Goal: Find specific page/section: Find specific page/section

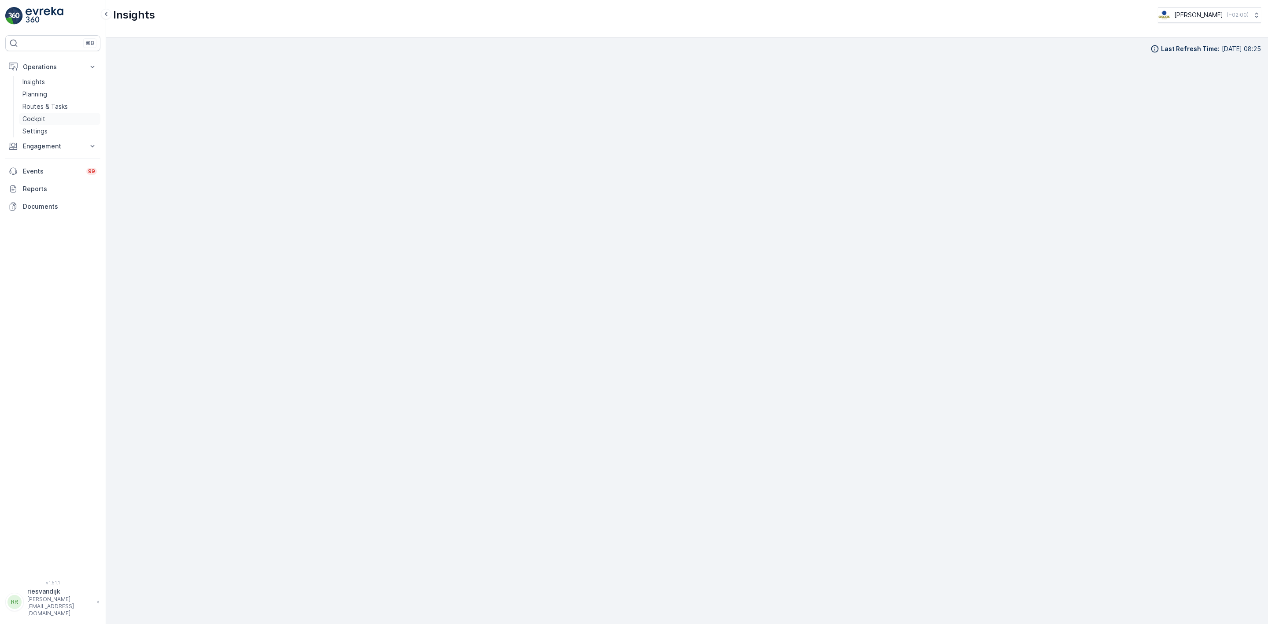
click at [37, 125] on link "Cockpit" at bounding box center [59, 119] width 81 height 12
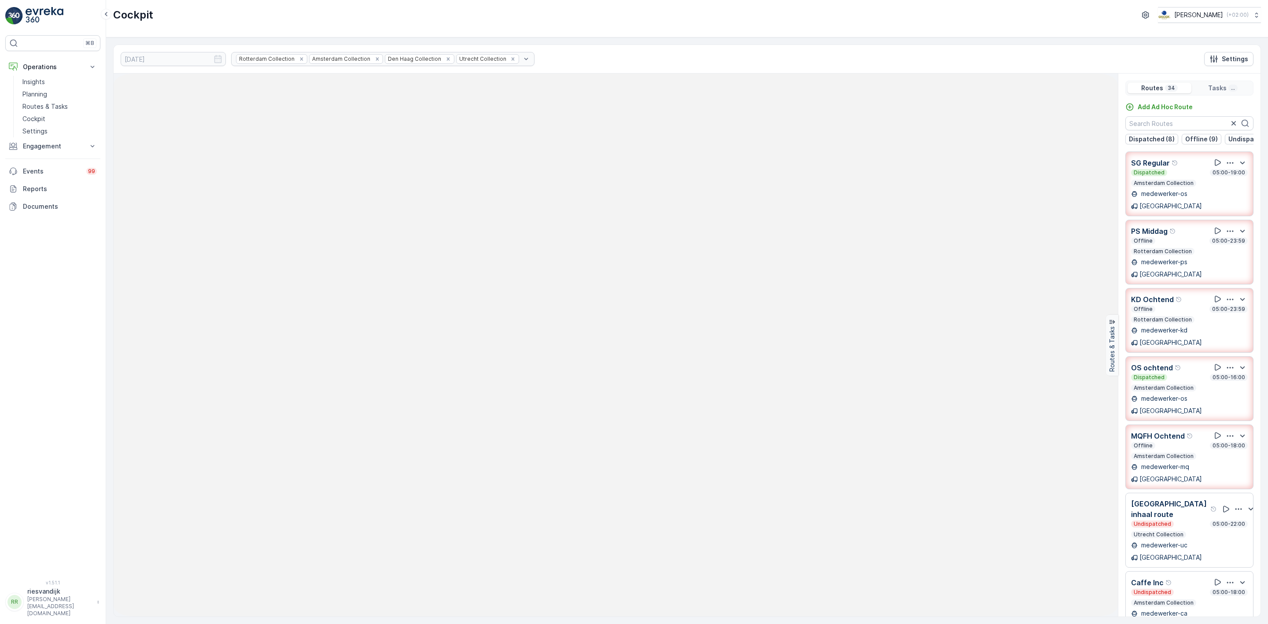
click at [285, 59] on div "Rotterdam Collection Amsterdam Collection Den Haag Collection Utrecht Collection" at bounding box center [382, 59] width 303 height 14
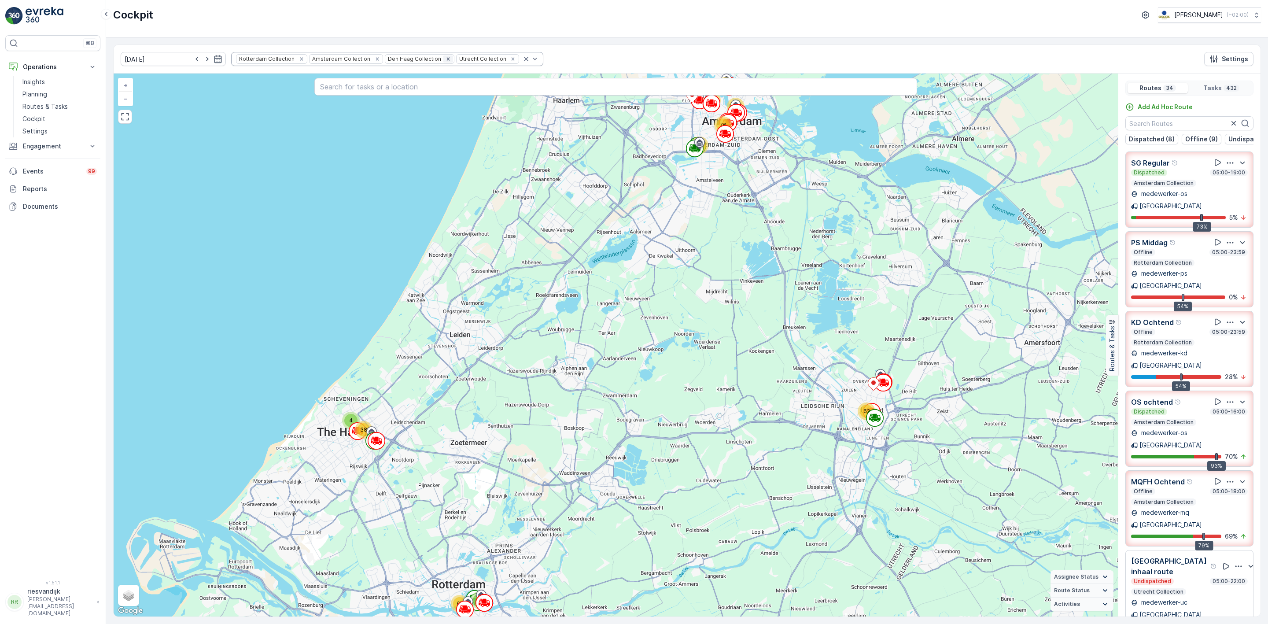
click at [445, 56] on icon "Remove Den Haag Collection" at bounding box center [448, 59] width 6 height 6
click at [421, 59] on div "Rotterdam Collection Amsterdam Collection Utrecht Collection" at bounding box center [347, 59] width 233 height 14
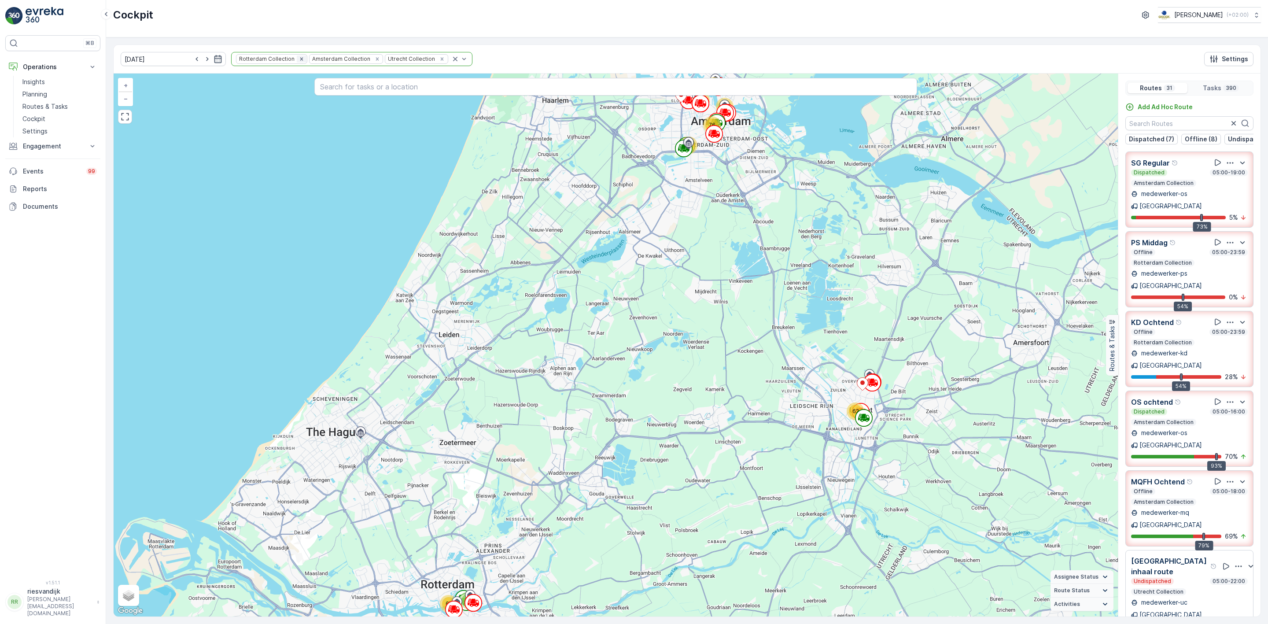
click at [300, 60] on icon "Remove Rotterdam Collection" at bounding box center [301, 58] width 3 height 3
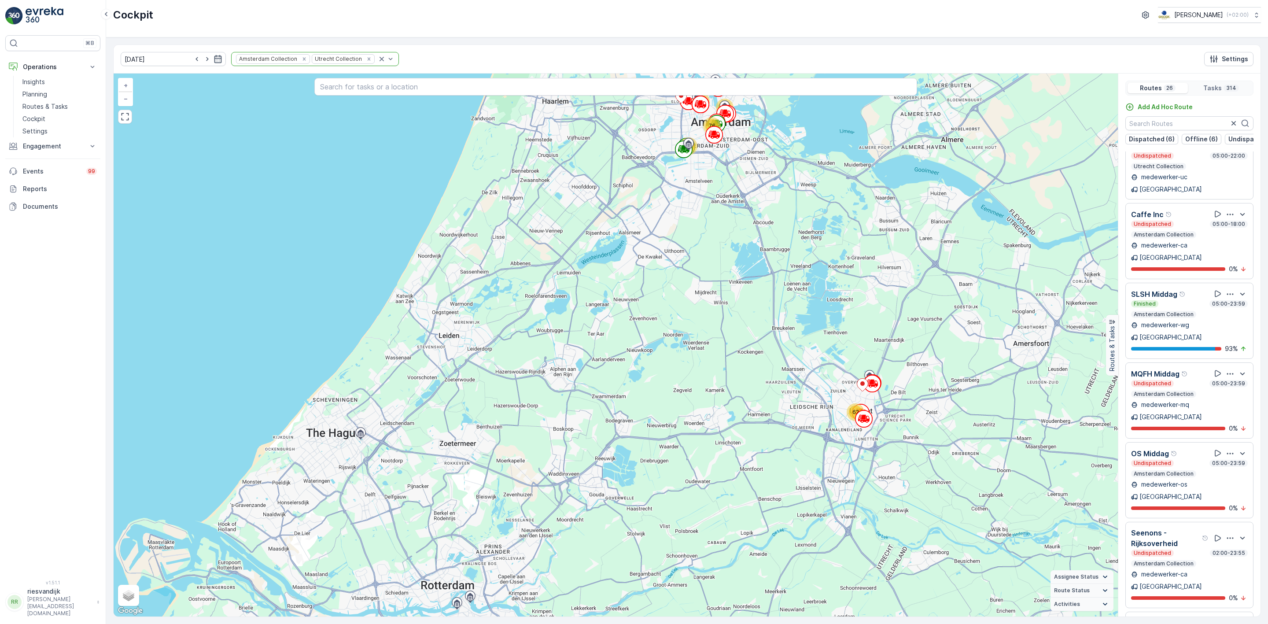
scroll to position [265, 0]
click at [1217, 370] on icon at bounding box center [1218, 374] width 9 height 9
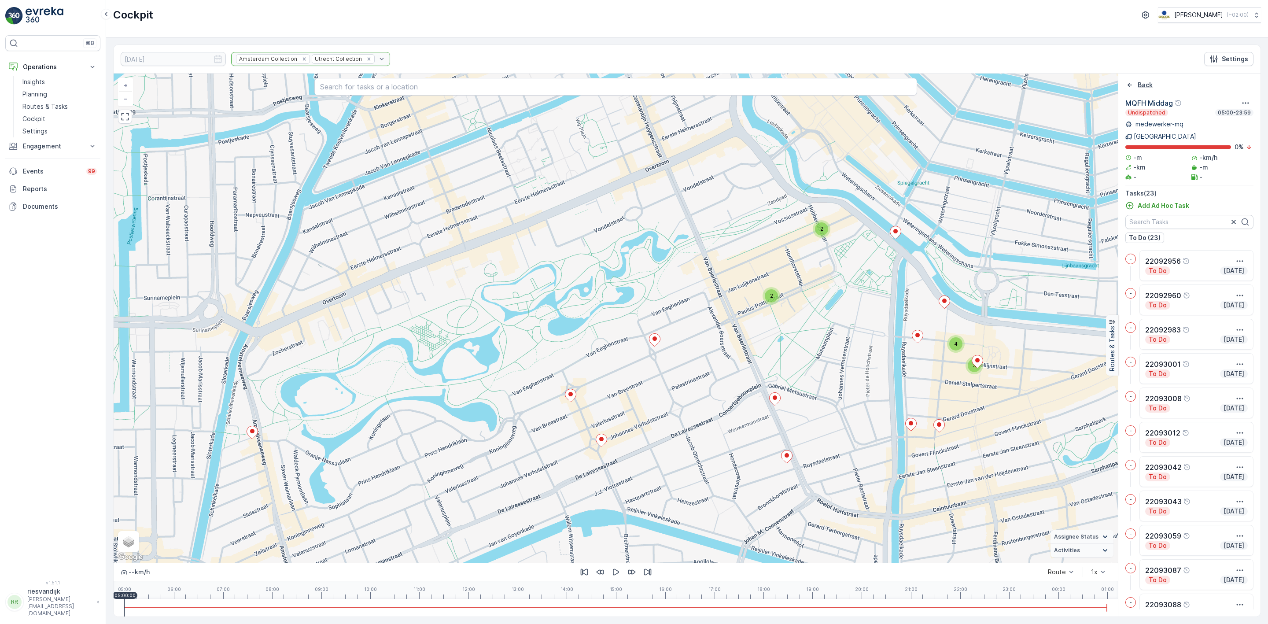
click at [1127, 86] on icon "Back" at bounding box center [1130, 85] width 9 height 9
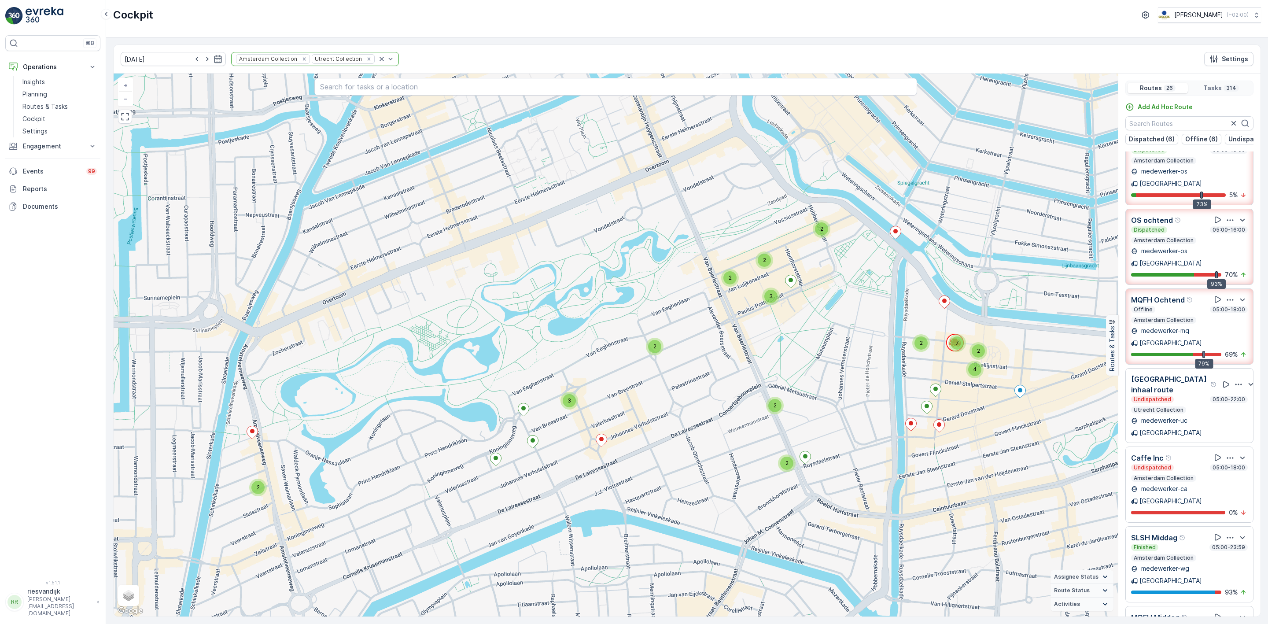
scroll to position [0, 0]
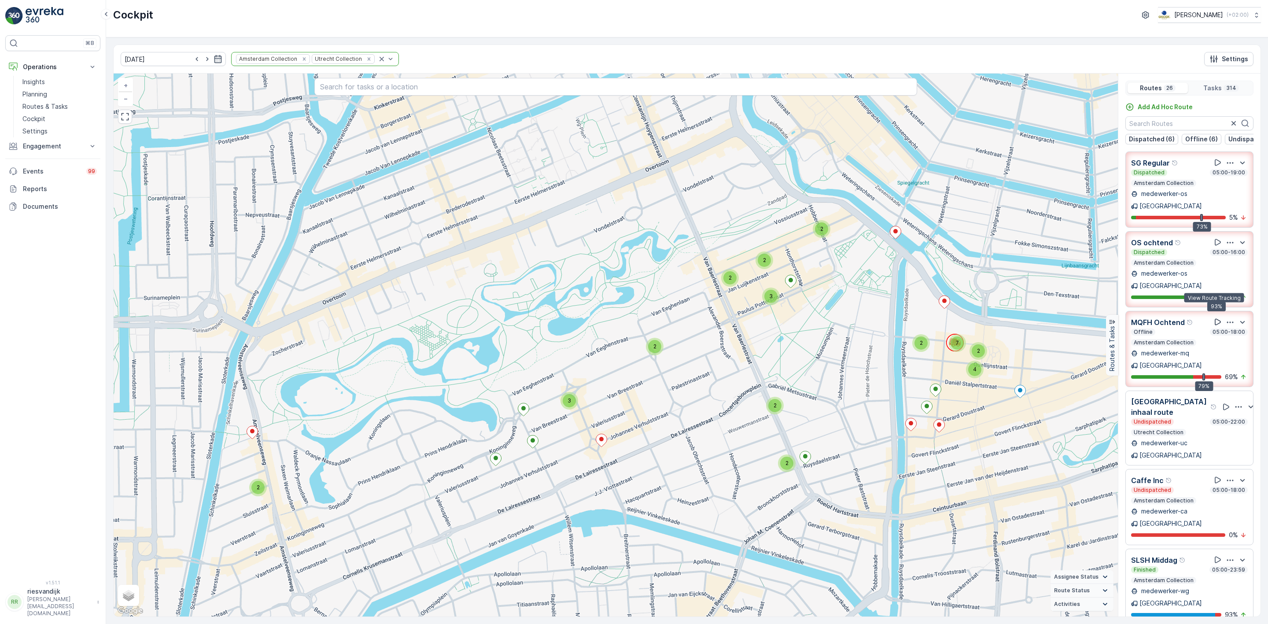
click at [1215, 319] on icon at bounding box center [1218, 322] width 6 height 7
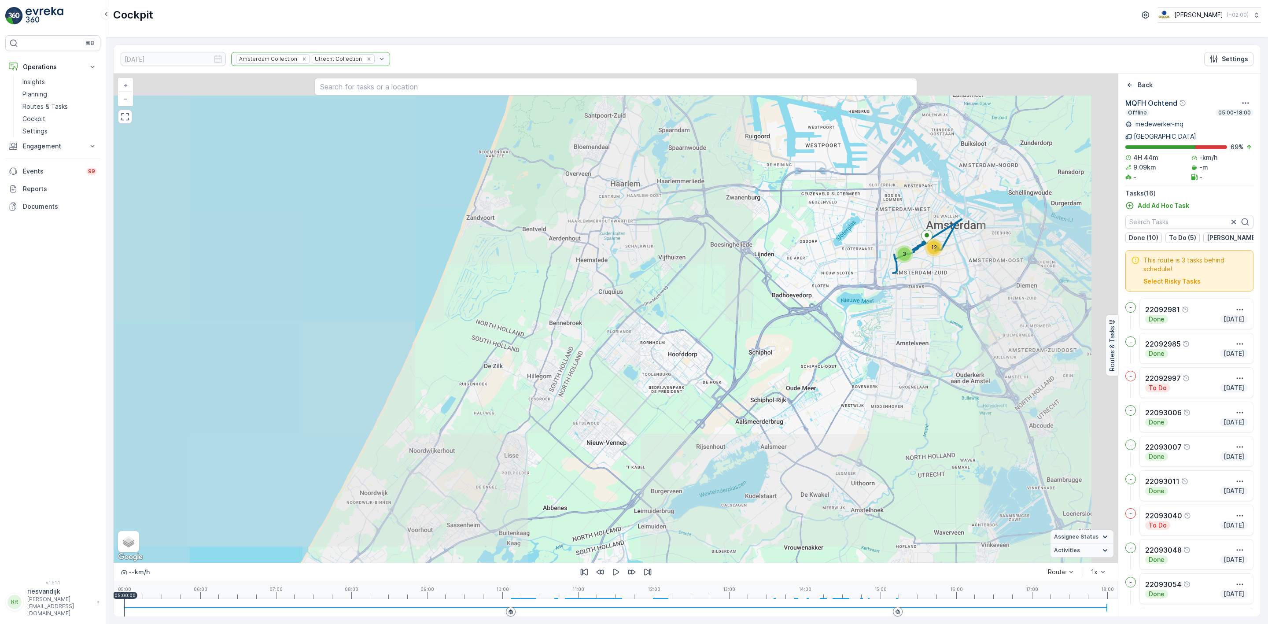
drag, startPoint x: 990, startPoint y: 218, endPoint x: 966, endPoint y: 247, distance: 37.6
click at [961, 249] on div "2 9 3 12 + − Satellite Roadmap Terrain Hybrid Leaflet Keyboard shortcuts Map Da…" at bounding box center [616, 318] width 1004 height 489
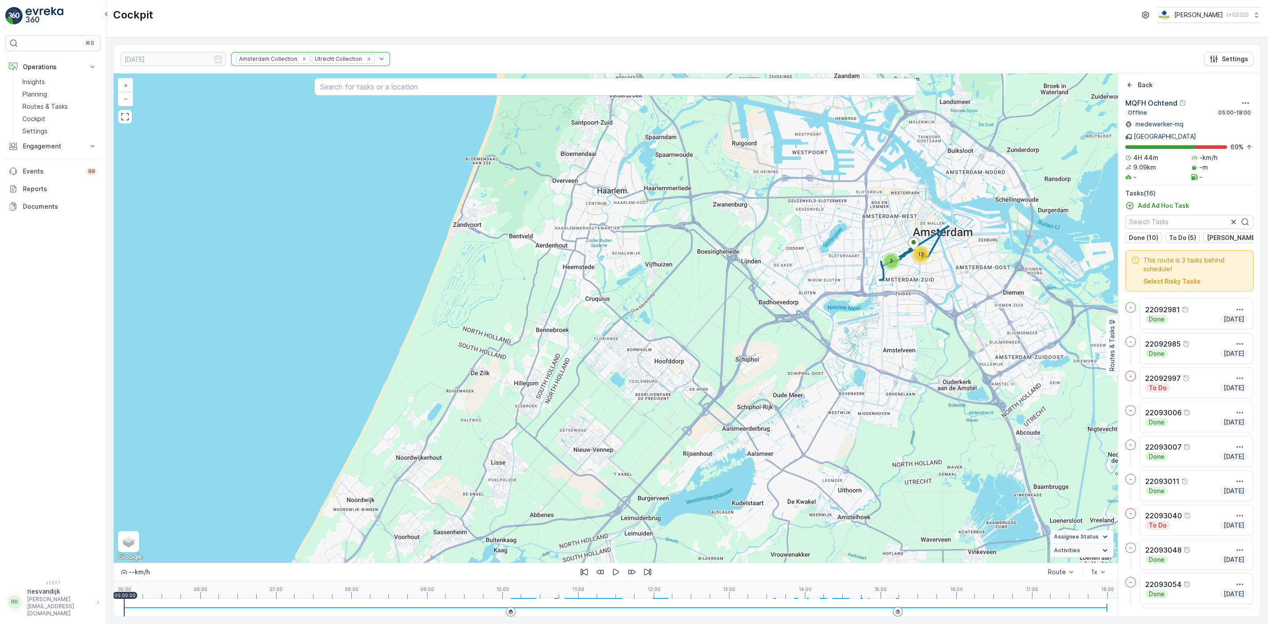
drag, startPoint x: 991, startPoint y: 230, endPoint x: 973, endPoint y: 250, distance: 26.5
click at [974, 250] on div "3 12 + − Satellite Roadmap Terrain Hybrid Leaflet Keyboard shortcuts Map Data M…" at bounding box center [616, 318] width 1004 height 489
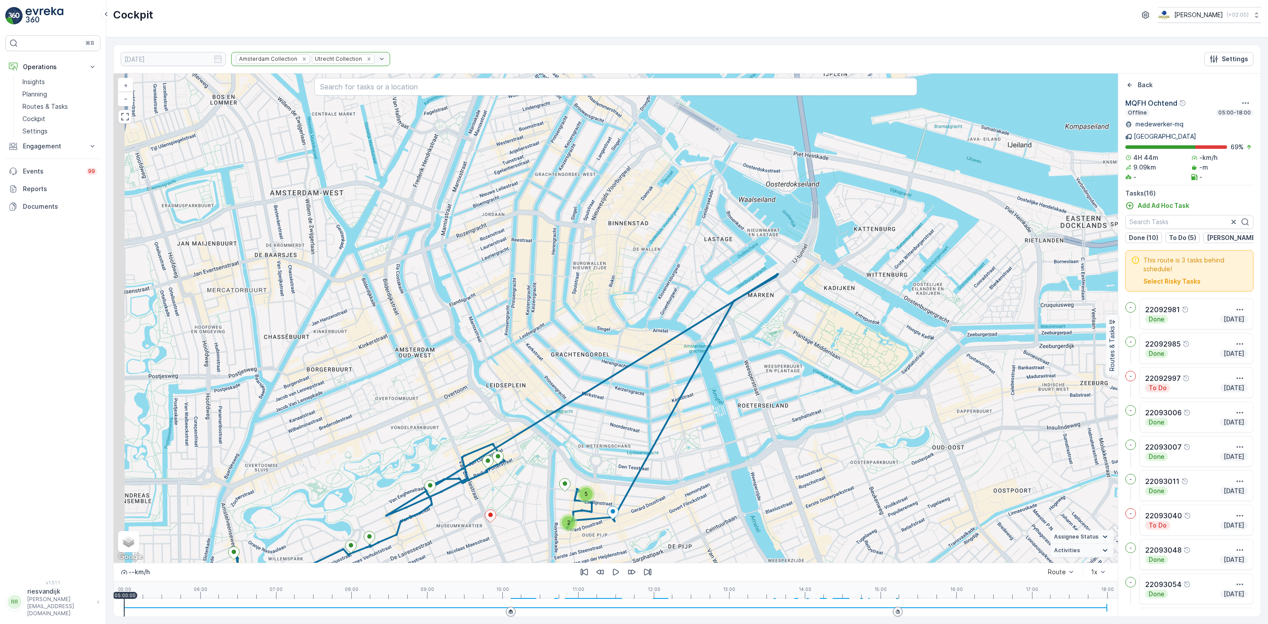
drag, startPoint x: 835, startPoint y: 261, endPoint x: 843, endPoint y: 266, distance: 9.9
click at [859, 267] on div "2 5 + − Satellite Roadmap Terrain Hybrid Leaflet Keyboard shortcuts Map Data Ma…" at bounding box center [616, 318] width 1004 height 489
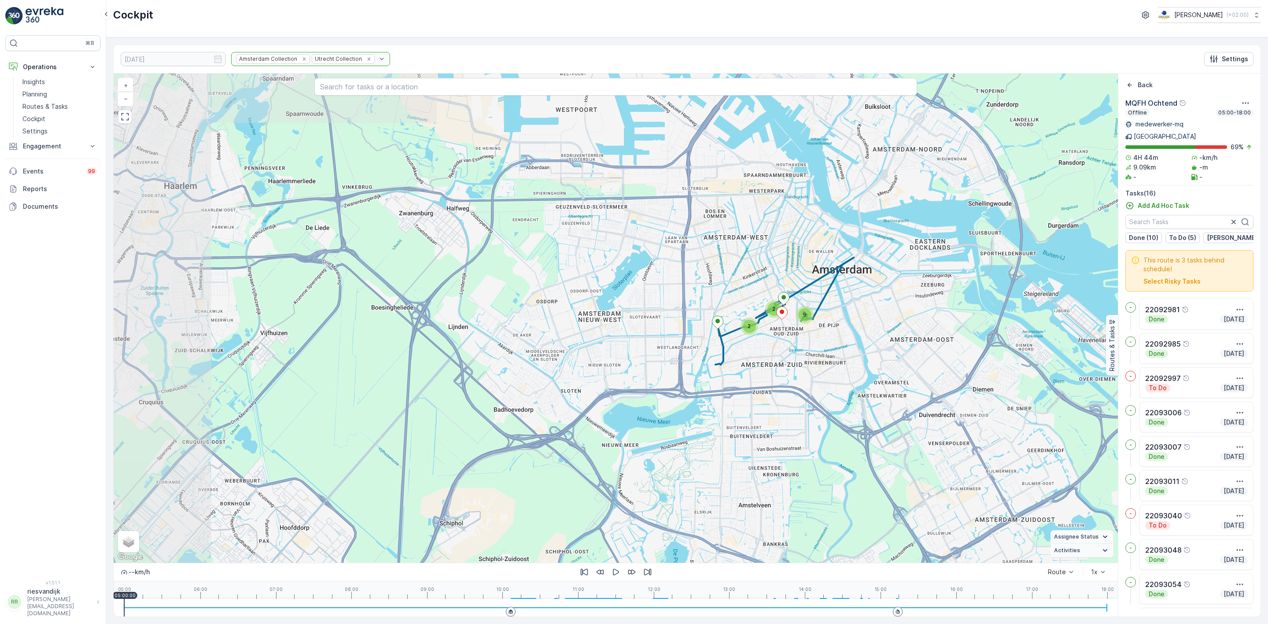
drag, startPoint x: 827, startPoint y: 316, endPoint x: 864, endPoint y: 295, distance: 42.4
click at [864, 295] on div "2 2 9 + − Satellite Roadmap Terrain Hybrid Leaflet Keyboard shortcuts Map Data …" at bounding box center [616, 318] width 1004 height 489
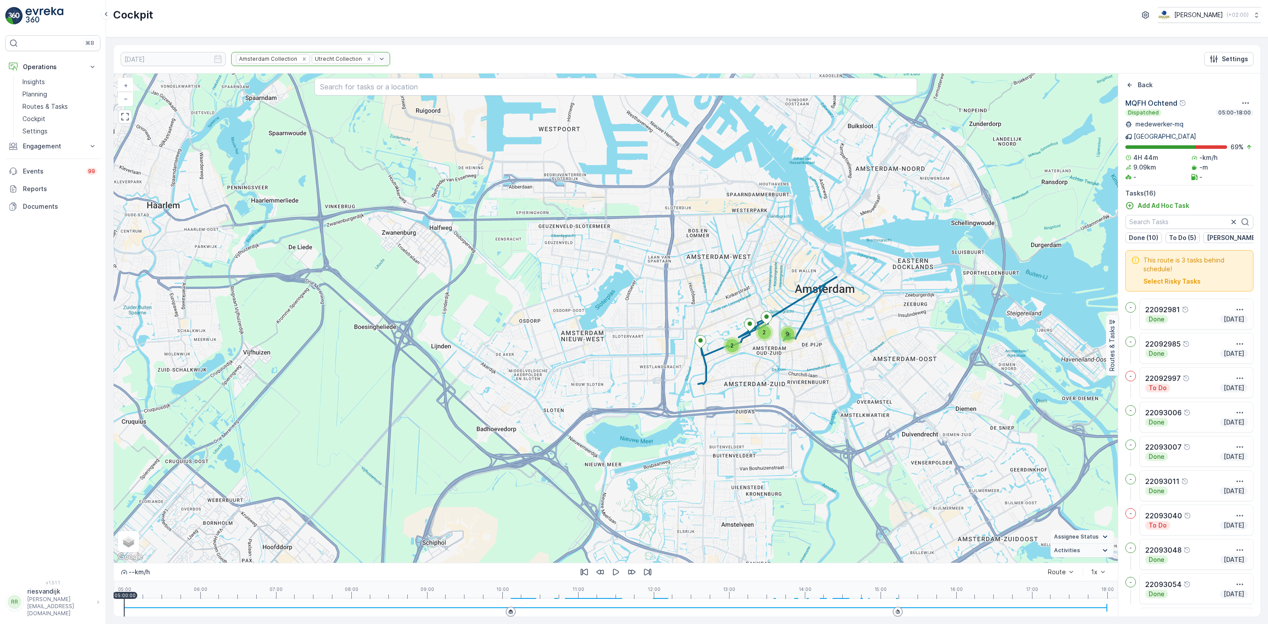
drag, startPoint x: 912, startPoint y: 324, endPoint x: 825, endPoint y: 387, distance: 107.5
click at [825, 387] on div "2 2 9 + − Satellite Roadmap Terrain Hybrid Leaflet Keyboard shortcuts Map Data …" at bounding box center [616, 318] width 1004 height 489
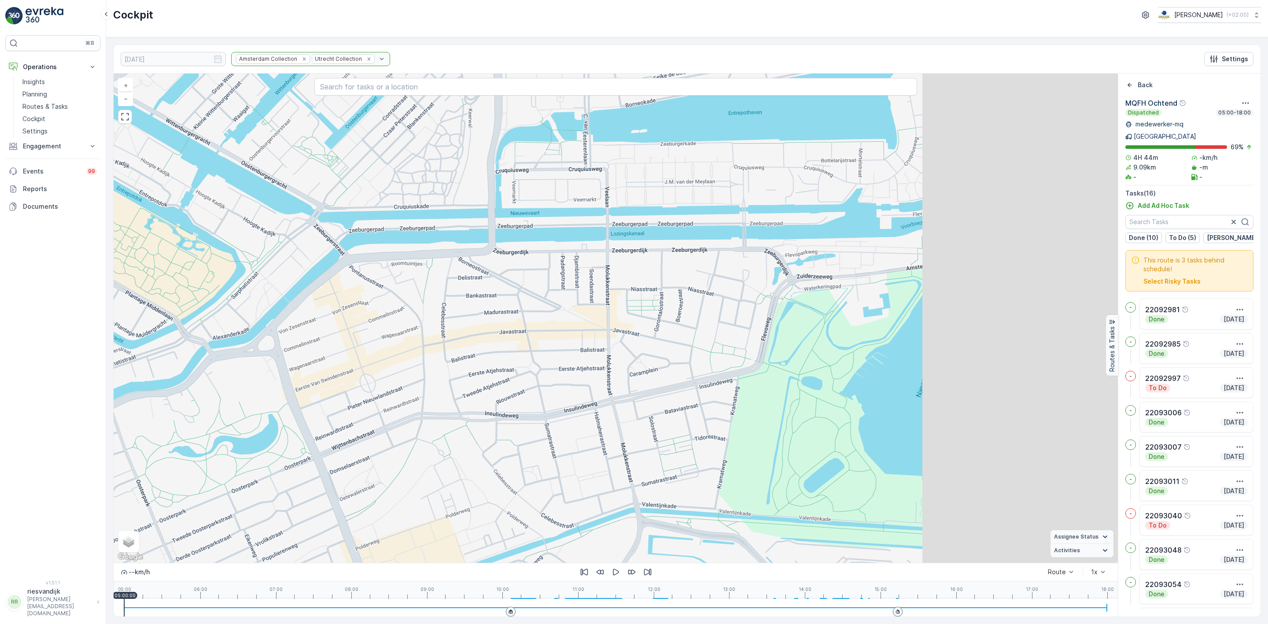
drag, startPoint x: 643, startPoint y: 295, endPoint x: 763, endPoint y: 305, distance: 119.8
click at [543, 266] on div "4 + − Satellite Roadmap Terrain Hybrid Leaflet Keyboard shortcuts Map Data Map …" at bounding box center [616, 318] width 1004 height 489
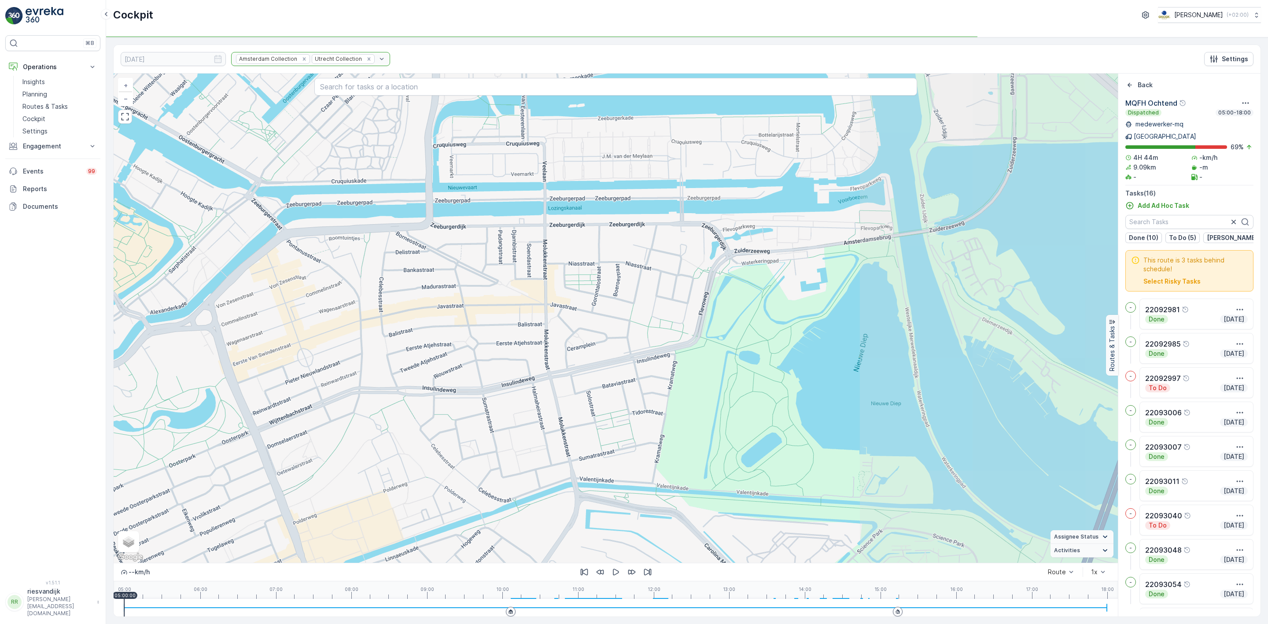
drag, startPoint x: 846, startPoint y: 312, endPoint x: 700, endPoint y: 287, distance: 147.5
click at [700, 287] on div "4 + − Satellite Roadmap Terrain Hybrid Leaflet Keyboard shortcuts Map Data Map …" at bounding box center [616, 318] width 1004 height 489
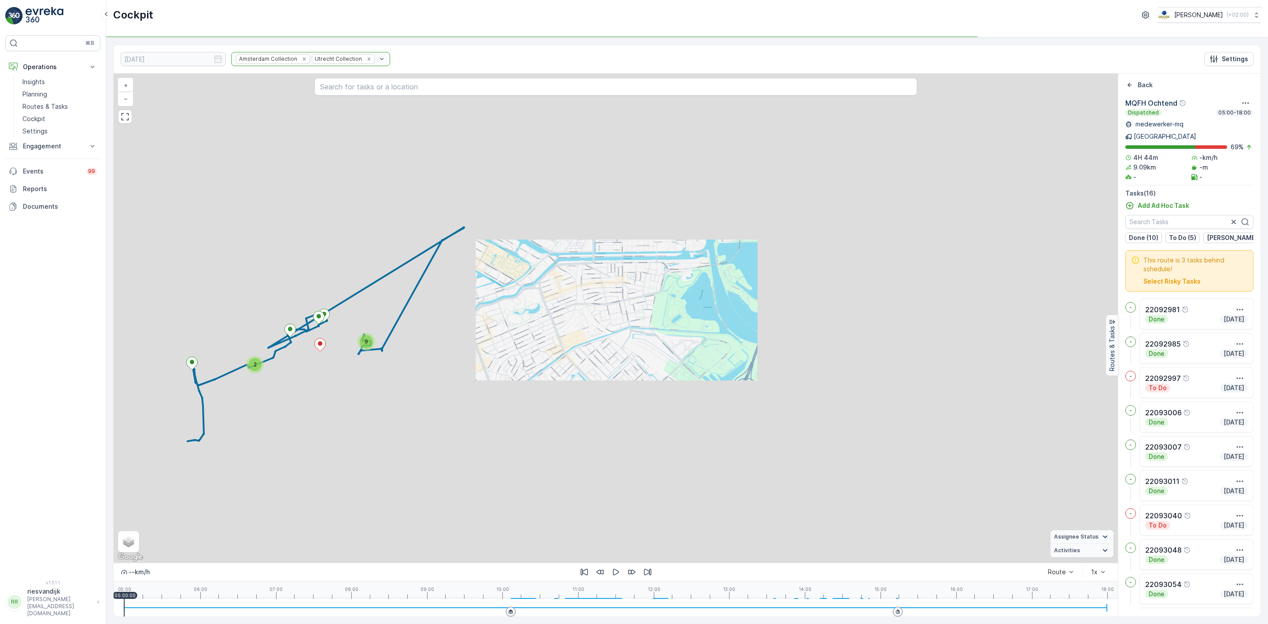
drag, startPoint x: 737, startPoint y: 322, endPoint x: 765, endPoint y: 287, distance: 45.1
click at [765, 287] on div "4 2 9 + − Satellite Roadmap Terrain Hybrid Leaflet Keyboard shortcuts Map Data …" at bounding box center [616, 318] width 1004 height 489
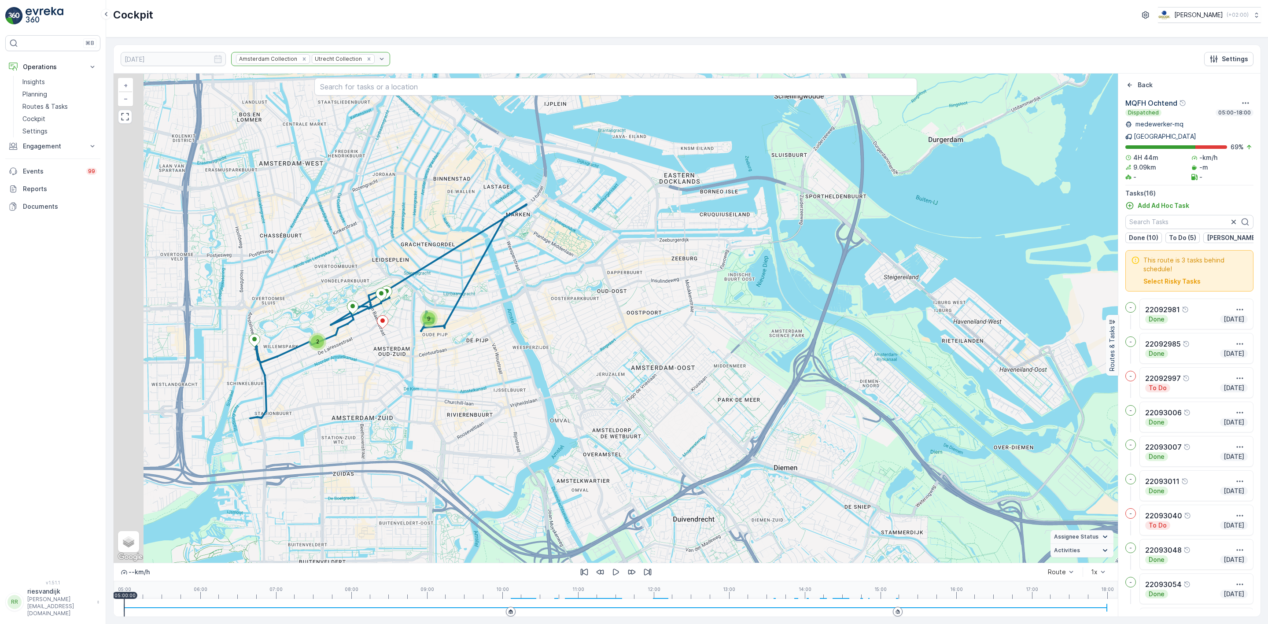
drag, startPoint x: 720, startPoint y: 311, endPoint x: 756, endPoint y: 297, distance: 38.2
click at [756, 297] on div "2 9 + − Satellite Roadmap Terrain Hybrid Leaflet Keyboard shortcuts Map Data Ma…" at bounding box center [616, 318] width 1004 height 489
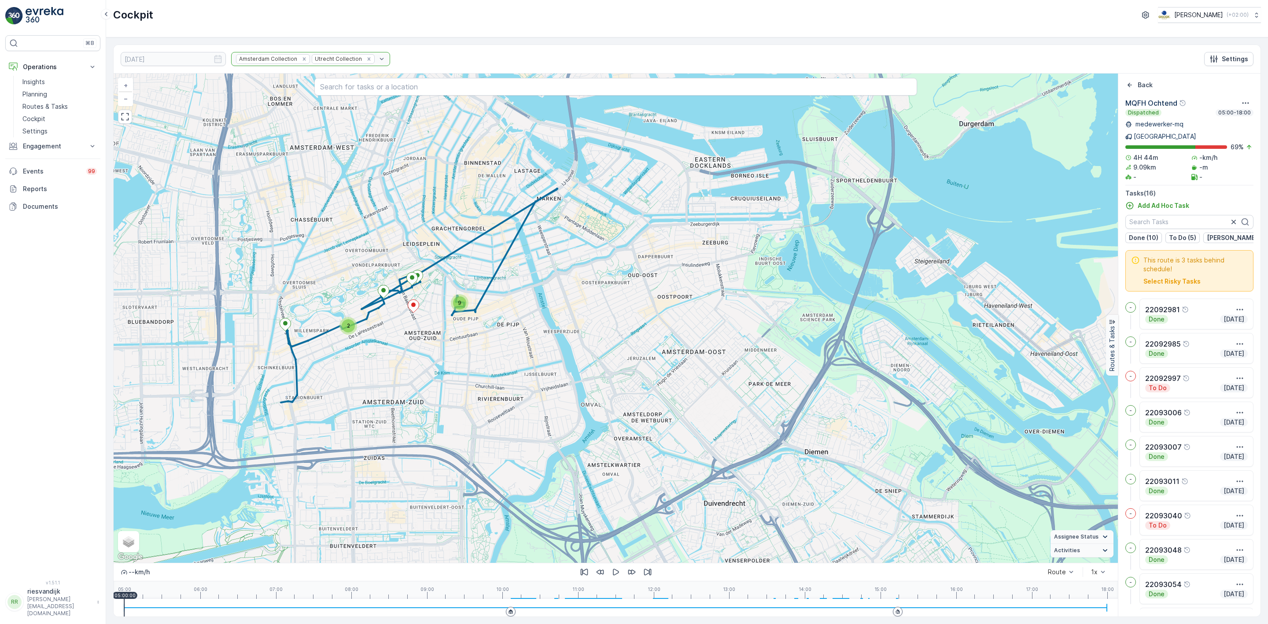
drag, startPoint x: 646, startPoint y: 333, endPoint x: 677, endPoint y: 318, distance: 34.7
click at [677, 318] on div "2 9 + − Satellite Roadmap Terrain Hybrid Leaflet Keyboard shortcuts Map Data Ma…" at bounding box center [616, 318] width 1004 height 489
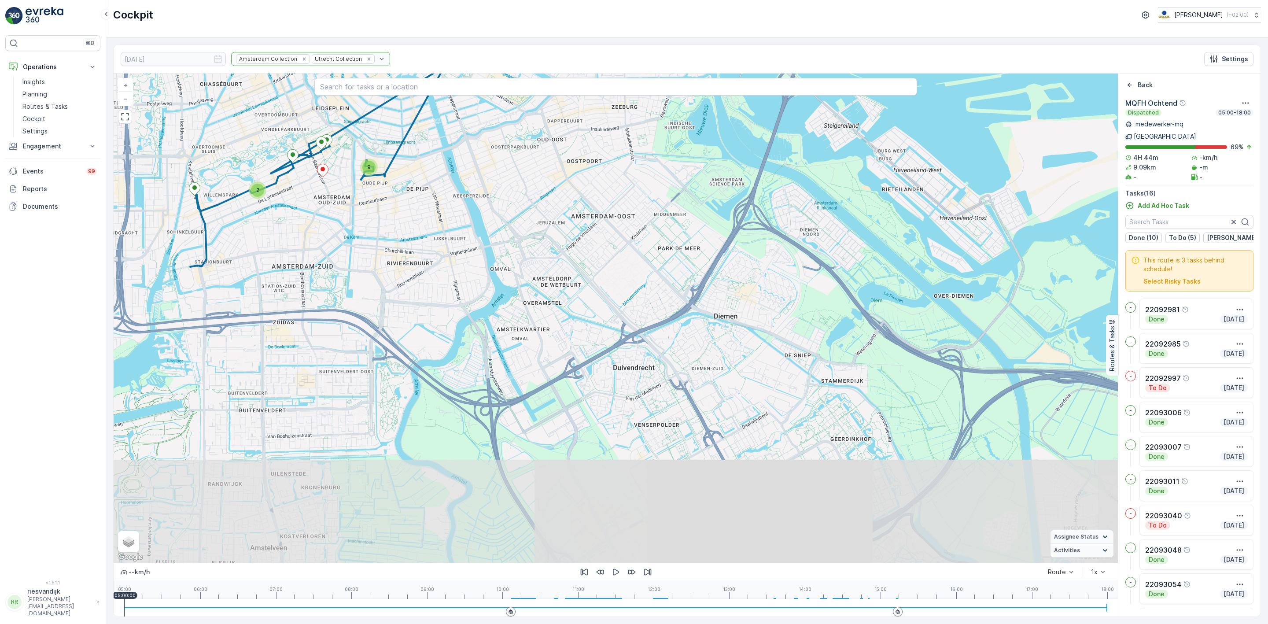
drag, startPoint x: 744, startPoint y: 342, endPoint x: 654, endPoint y: 208, distance: 161.6
click at [654, 208] on div "2 9 + − Satellite Roadmap Terrain Hybrid Leaflet Keyboard shortcuts Map Data Ma…" at bounding box center [616, 318] width 1004 height 489
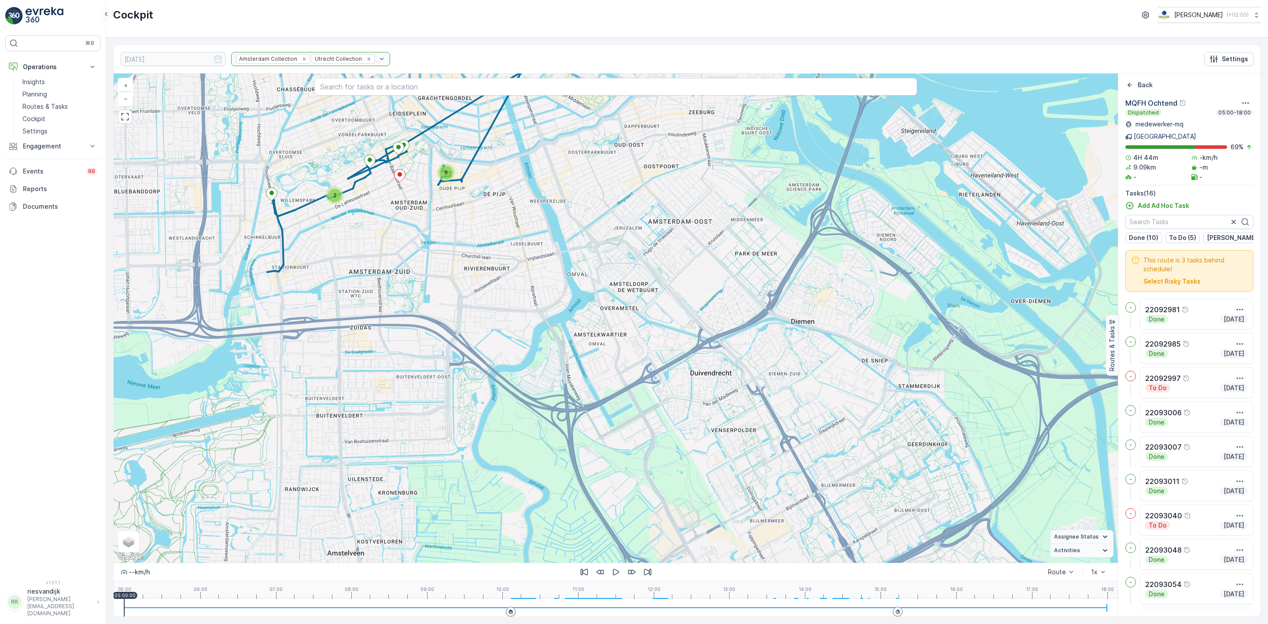
drag, startPoint x: 626, startPoint y: 265, endPoint x: 703, endPoint y: 270, distance: 77.2
click at [703, 270] on div "2 9 + − Satellite Roadmap Terrain Hybrid Leaflet Keyboard shortcuts Map Data Ma…" at bounding box center [616, 318] width 1004 height 489
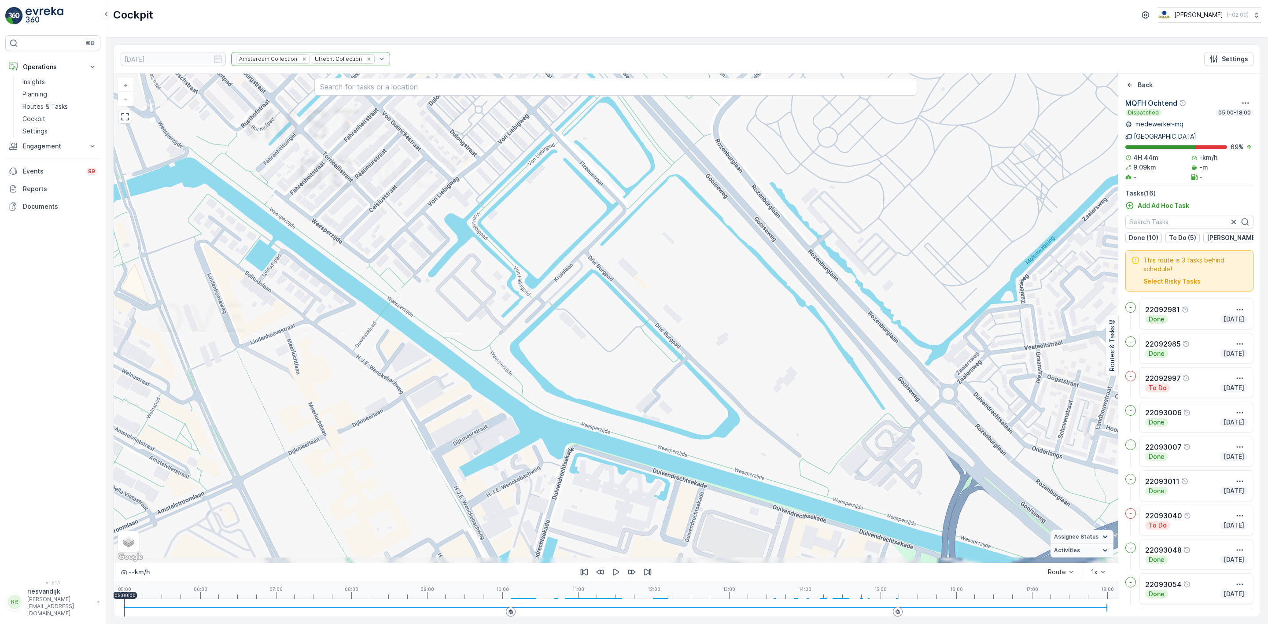
drag, startPoint x: 685, startPoint y: 266, endPoint x: 686, endPoint y: 209, distance: 57.3
click at [686, 229] on div "2 + − Satellite Roadmap Terrain Hybrid Leaflet Keyboard shortcuts Map Data Map …" at bounding box center [616, 318] width 1004 height 489
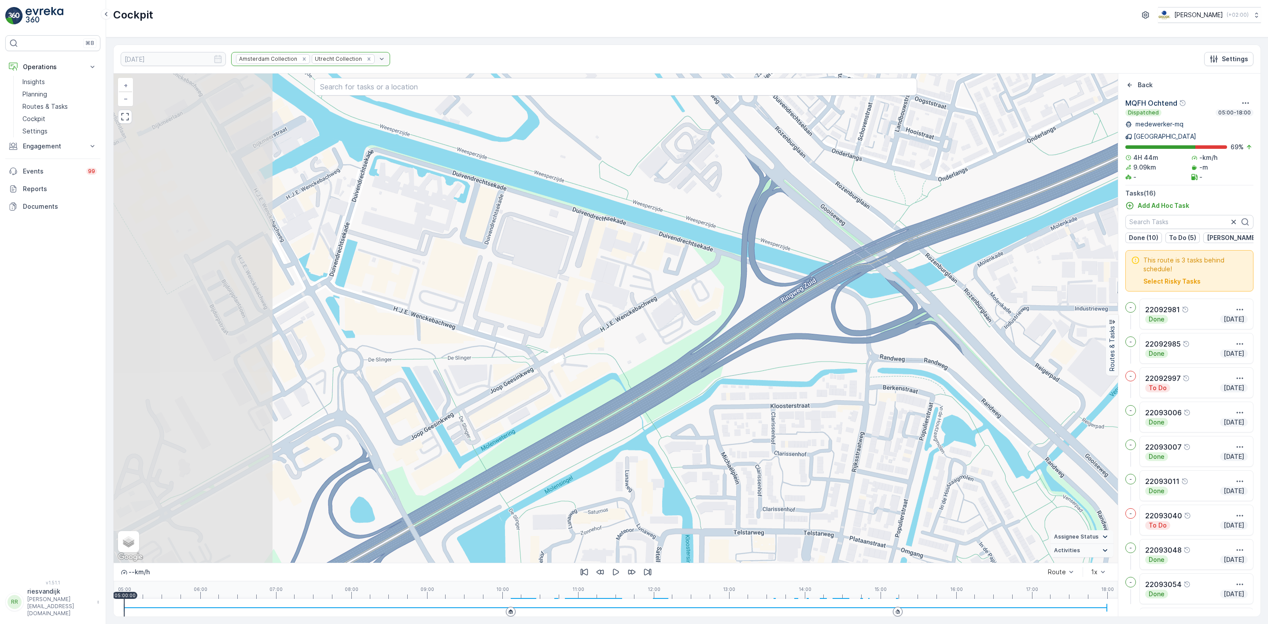
drag, startPoint x: 774, startPoint y: 300, endPoint x: 888, endPoint y: 324, distance: 116.1
click at [893, 324] on div "2 + − Satellite Roadmap Terrain Hybrid Leaflet Keyboard shortcuts Map Data Map …" at bounding box center [616, 318] width 1004 height 489
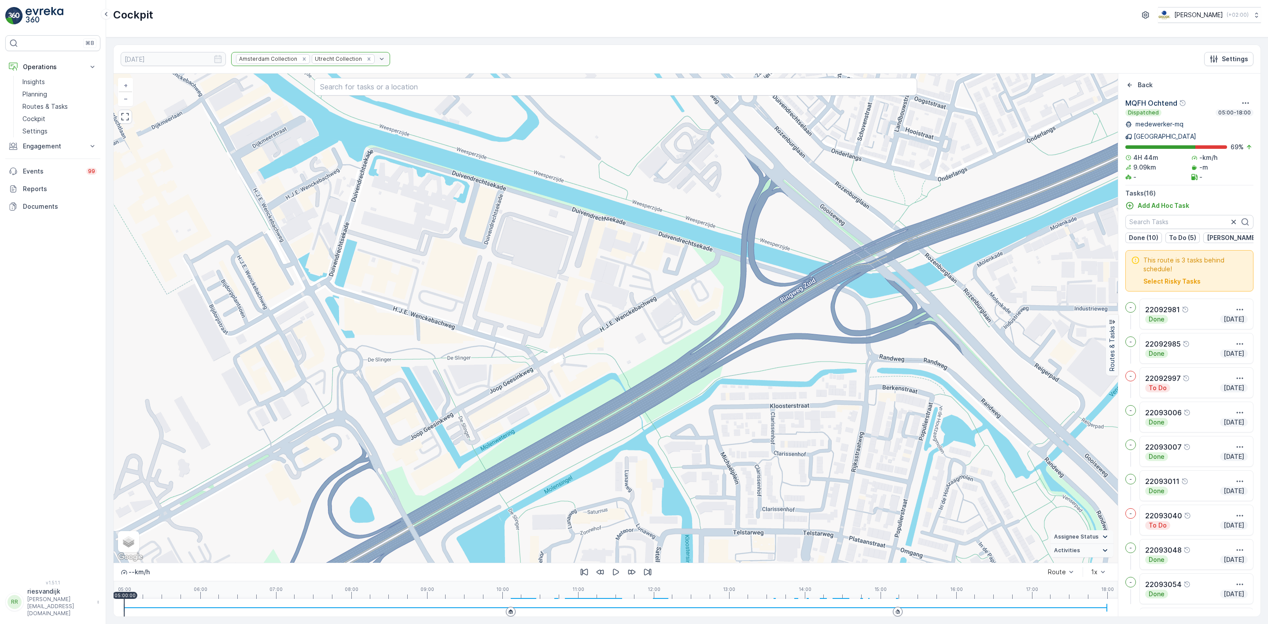
click at [644, 230] on div "2 + − Satellite Roadmap Terrain Hybrid Leaflet Keyboard shortcuts Map Data Map …" at bounding box center [616, 318] width 1004 height 489
